Goal: Task Accomplishment & Management: Use online tool/utility

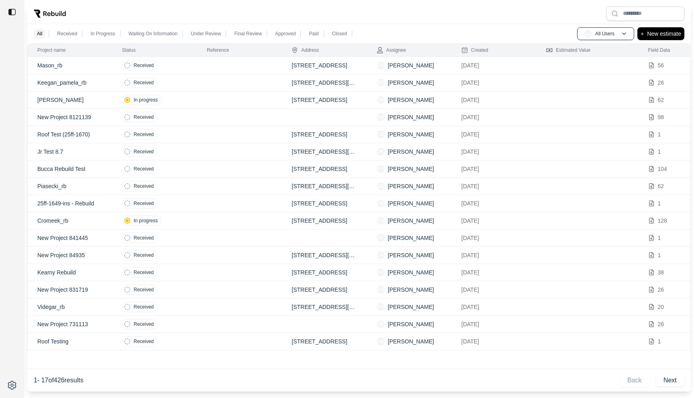
click at [4, 387] on div at bounding box center [12, 386] width 24 height 26
click at [8, 383] on html "All Received In Progress Waiting On Information Under Review Final Review Appro…" at bounding box center [347, 199] width 694 height 398
click at [39, 387] on p "Log out" at bounding box center [46, 385] width 45 height 8
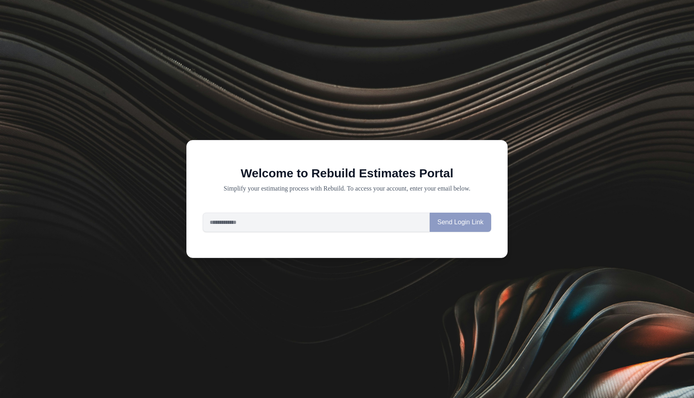
click at [287, 90] on div "Welcome to Rebuild Estimates Portal Simplify your estimating process with Rebui…" at bounding box center [347, 199] width 694 height 398
click at [244, 230] on input "email" at bounding box center [316, 222] width 227 height 19
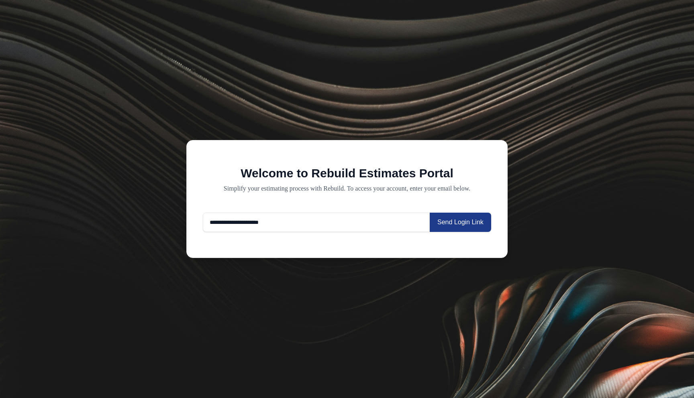
type input "**********"
click at [243, 220] on input "email" at bounding box center [316, 222] width 227 height 19
type input "**********"
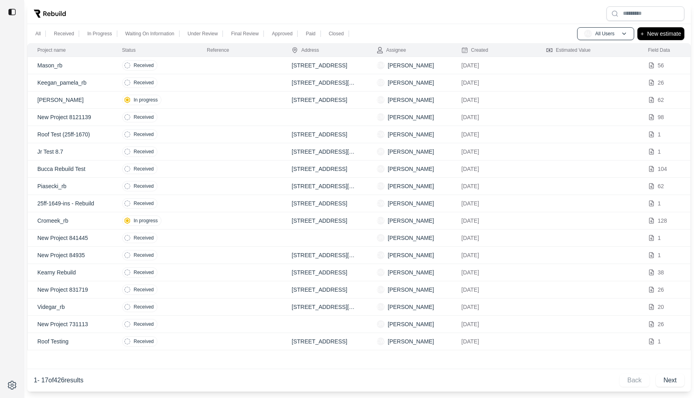
click at [255, 67] on td at bounding box center [239, 65] width 85 height 17
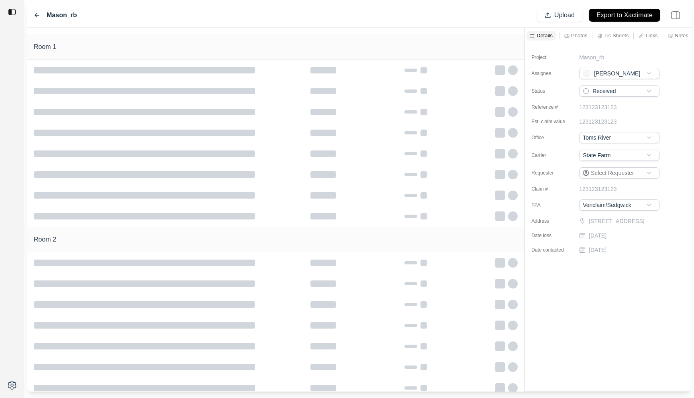
type input "**********"
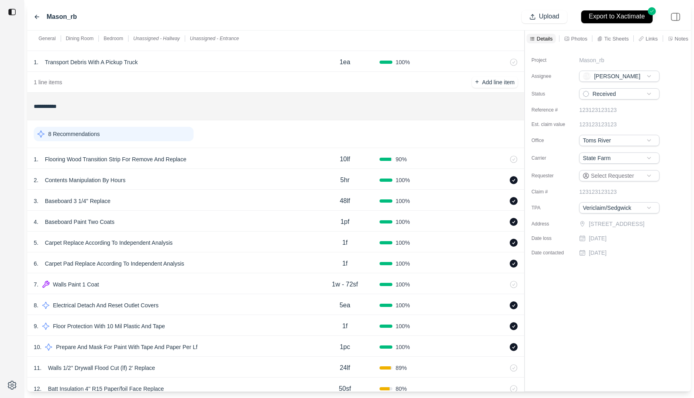
scroll to position [65, 0]
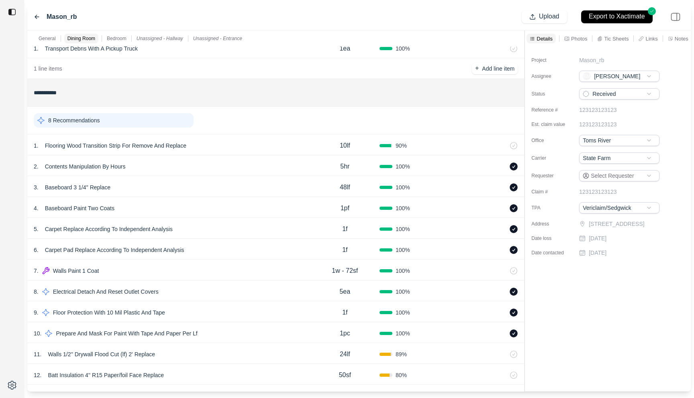
click at [259, 150] on div "1 . Flooring Wood Transition Strip For Remove And Replace" at bounding box center [172, 145] width 277 height 11
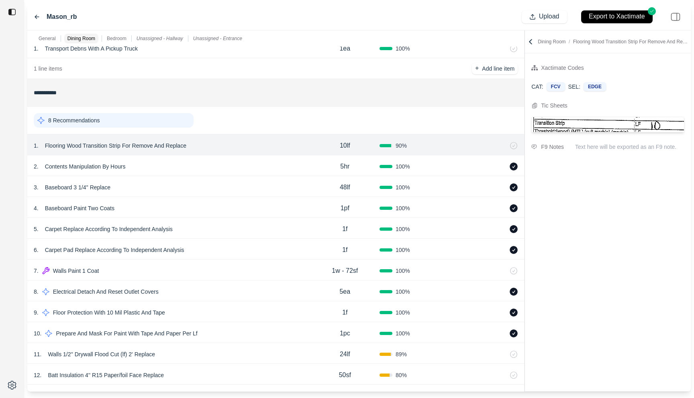
click at [251, 181] on div "3 . Baseboard 3 1/4'' Replace 48lf 100 %" at bounding box center [275, 186] width 497 height 21
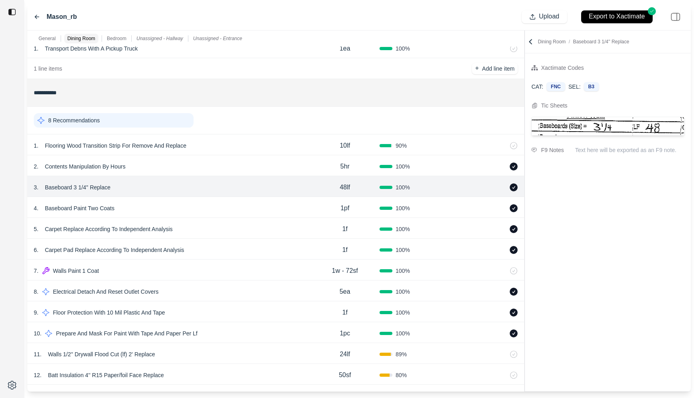
click at [250, 204] on div "4 . Baseboard Paint Two Coats" at bounding box center [172, 208] width 277 height 11
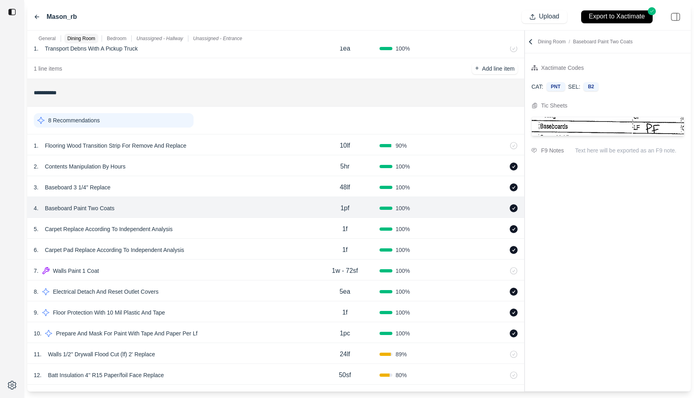
click at [250, 221] on div "5 . Carpet Replace According To Independent Analysis 1f 100 %" at bounding box center [275, 228] width 497 height 21
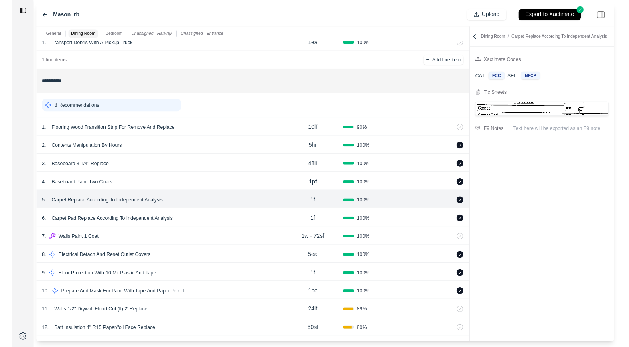
scroll to position [0, 0]
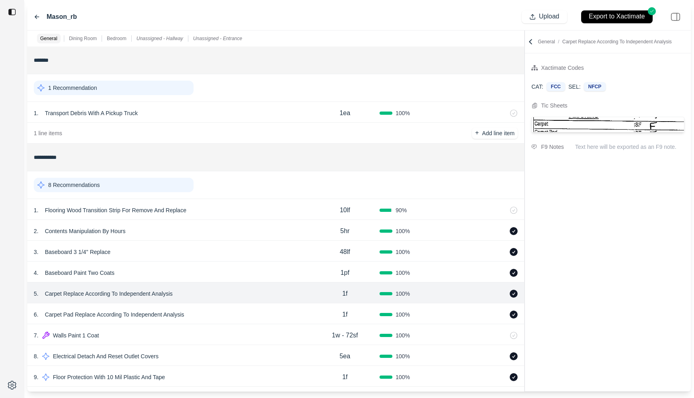
click at [452, 114] on div at bounding box center [482, 113] width 69 height 8
